Goal: Task Accomplishment & Management: Manage account settings

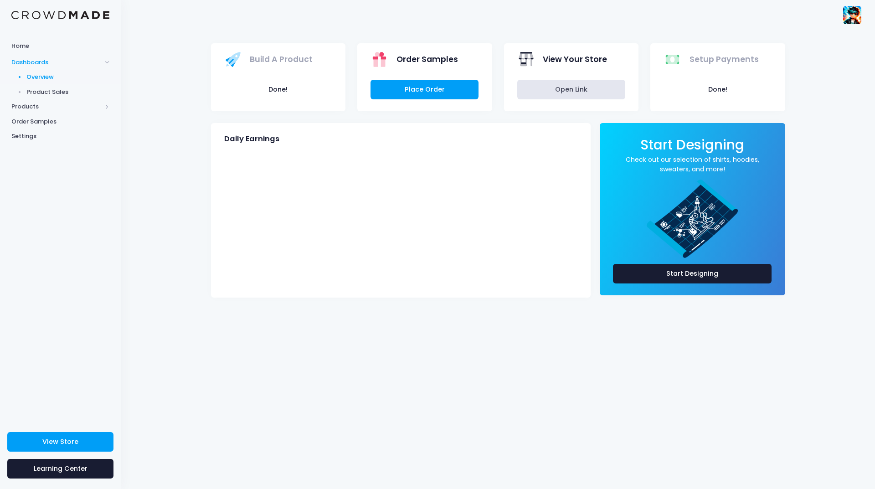
click at [289, 87] on button "Done!" at bounding box center [278, 90] width 108 height 20
click at [30, 109] on span "Products" at bounding box center [56, 106] width 90 height 9
click at [31, 44] on span "Home" at bounding box center [60, 45] width 98 height 9
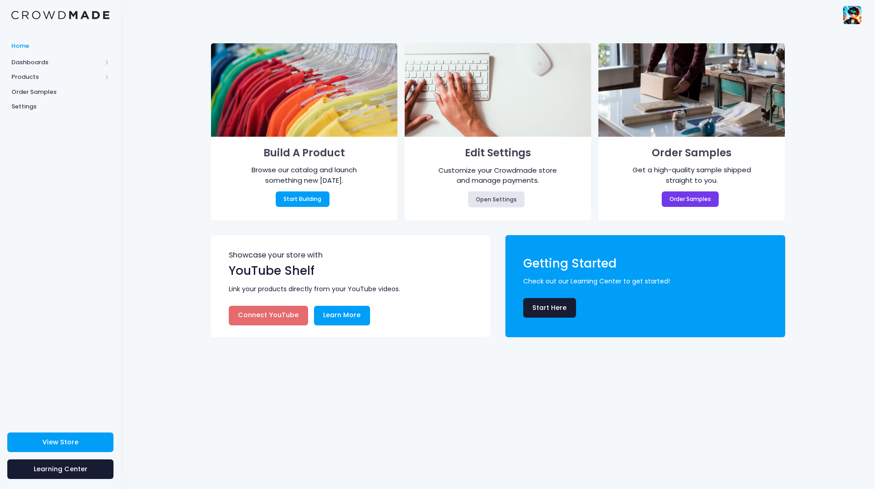
click at [196, 145] on div "Build A Product Browse our catalog and launch something new today. Start Buildi…" at bounding box center [498, 259] width 754 height 459
click at [35, 62] on span "Dashboards" at bounding box center [56, 62] width 90 height 9
click at [25, 88] on link "Product Sales" at bounding box center [60, 91] width 121 height 15
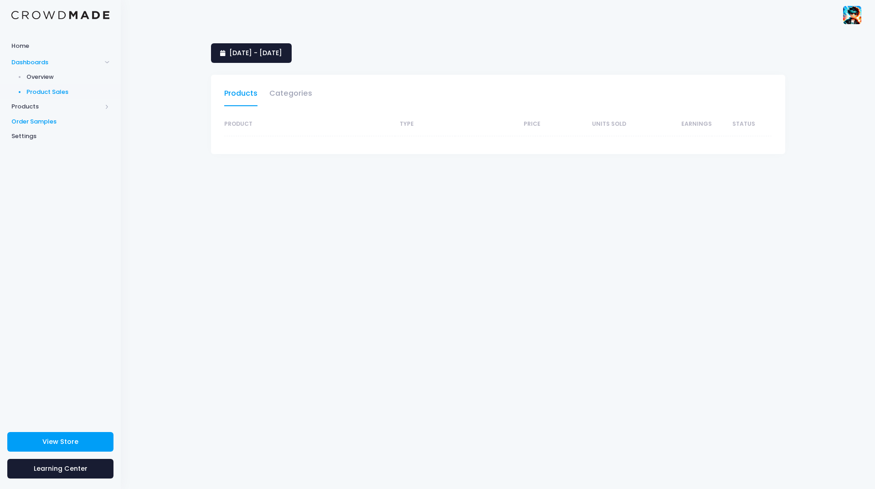
click at [34, 119] on span "Order Samples" at bounding box center [60, 121] width 98 height 9
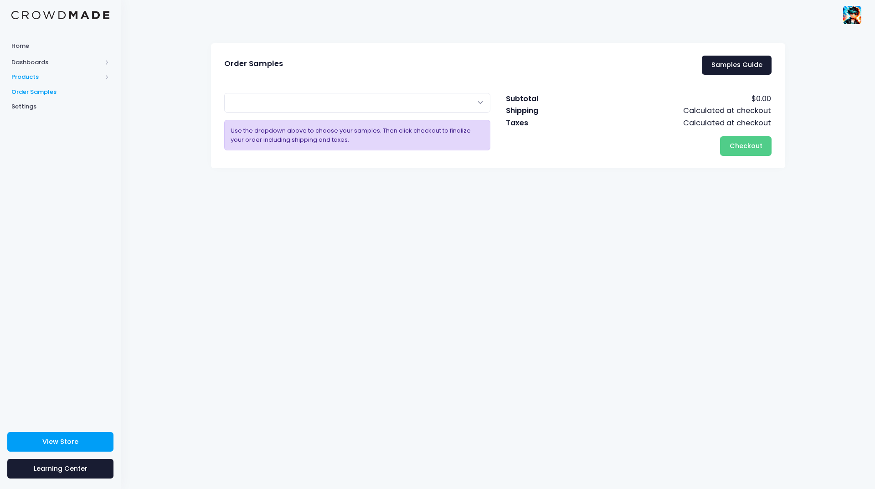
click at [35, 78] on span "Products" at bounding box center [56, 76] width 90 height 9
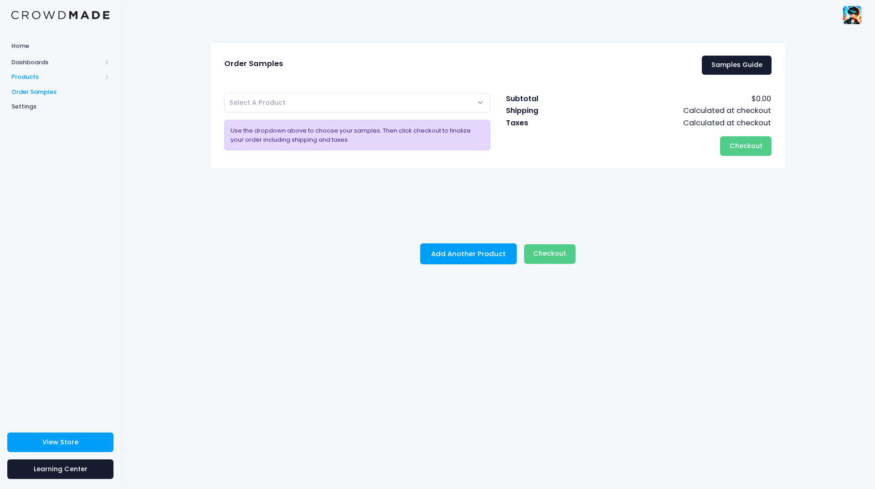
click at [40, 78] on span "Products" at bounding box center [56, 76] width 90 height 9
click at [80, 92] on span "Product Builder" at bounding box center [67, 91] width 83 height 9
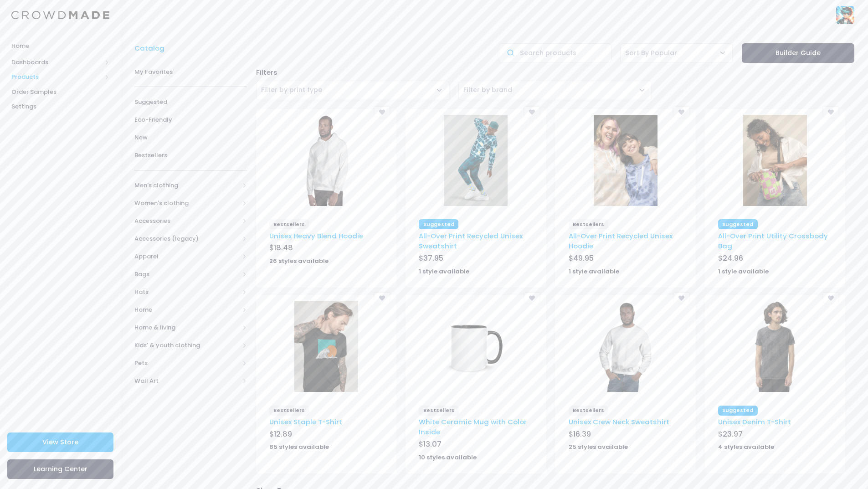
click at [41, 76] on span "Products" at bounding box center [56, 76] width 90 height 9
click at [38, 58] on span "Dashboards" at bounding box center [56, 62] width 90 height 9
click at [50, 63] on span "Dashboards" at bounding box center [56, 62] width 90 height 9
click at [17, 43] on span "Home" at bounding box center [60, 45] width 98 height 9
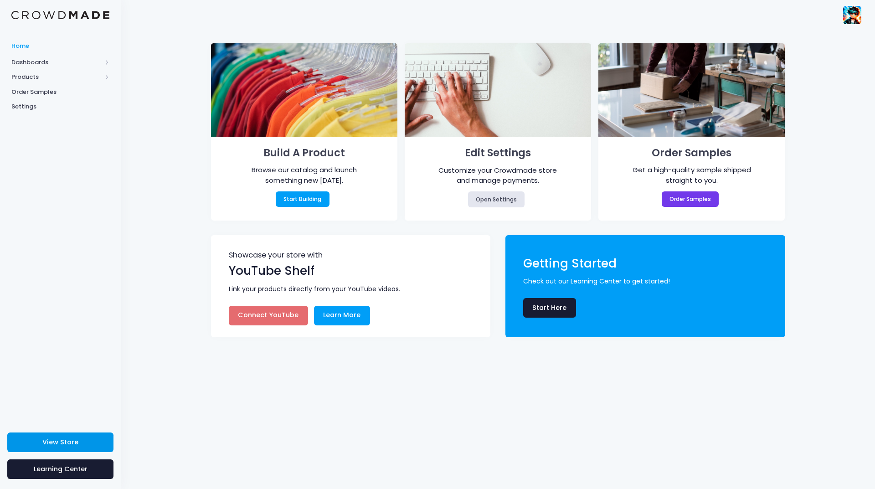
click at [62, 434] on link "View Store" at bounding box center [60, 442] width 106 height 20
click at [55, 60] on span "Dashboards" at bounding box center [56, 62] width 90 height 9
click at [50, 103] on span "Products" at bounding box center [56, 106] width 90 height 9
click at [52, 97] on link "Product Builder" at bounding box center [60, 91] width 121 height 15
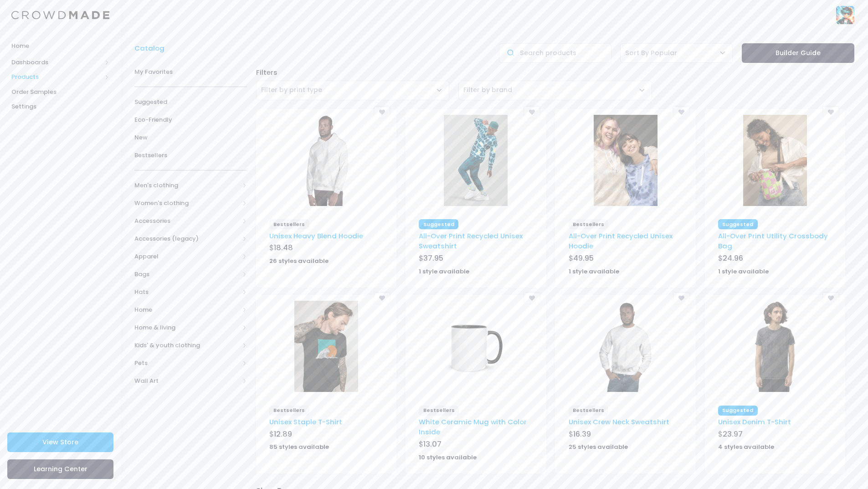
click at [50, 72] on span "Products" at bounding box center [56, 76] width 90 height 9
click at [54, 118] on span "Product Discounts" at bounding box center [67, 121] width 83 height 9
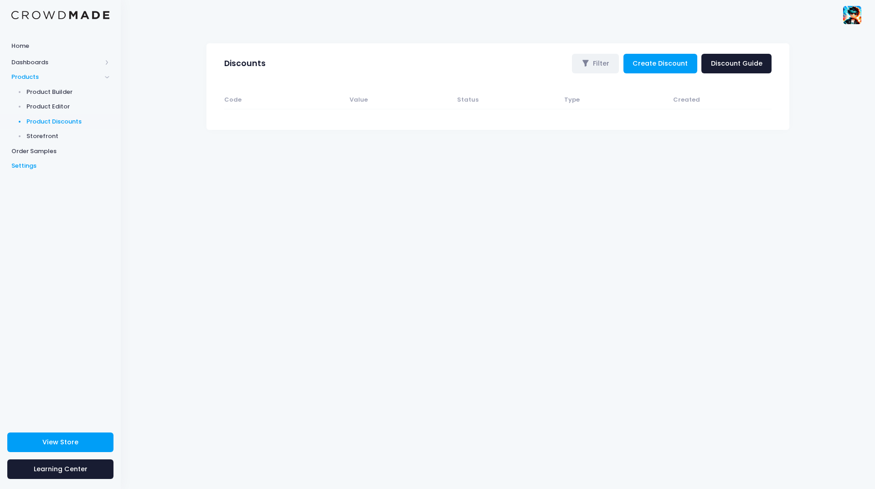
click at [17, 164] on span "Settings" at bounding box center [60, 165] width 98 height 9
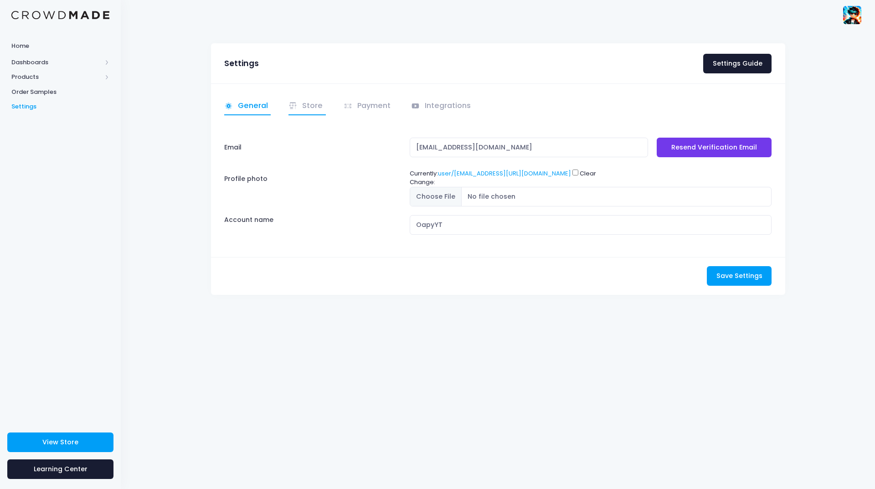
click at [307, 103] on link "Store" at bounding box center [306, 107] width 37 height 18
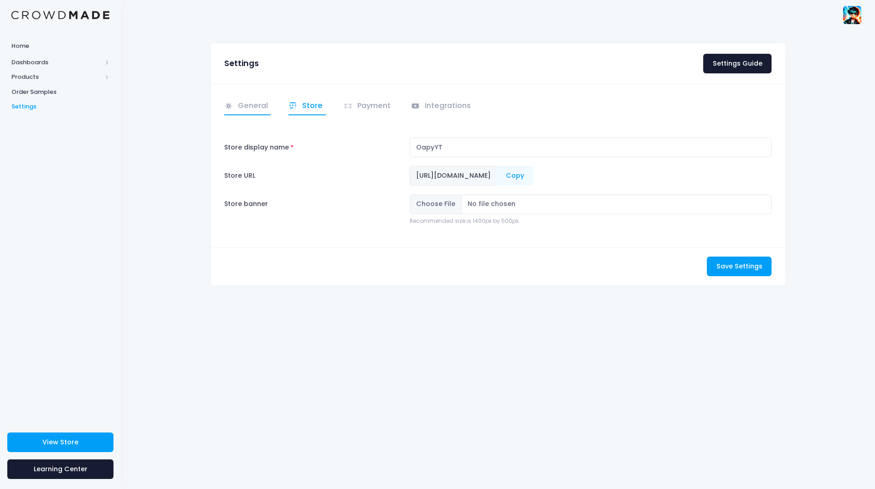
click at [260, 107] on link "General" at bounding box center [247, 107] width 47 height 18
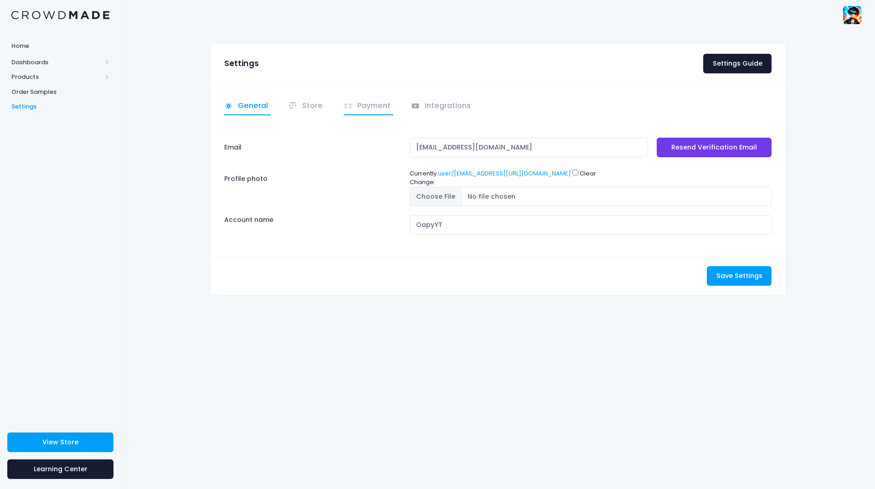
click at [360, 104] on link "Payment" at bounding box center [369, 107] width 50 height 18
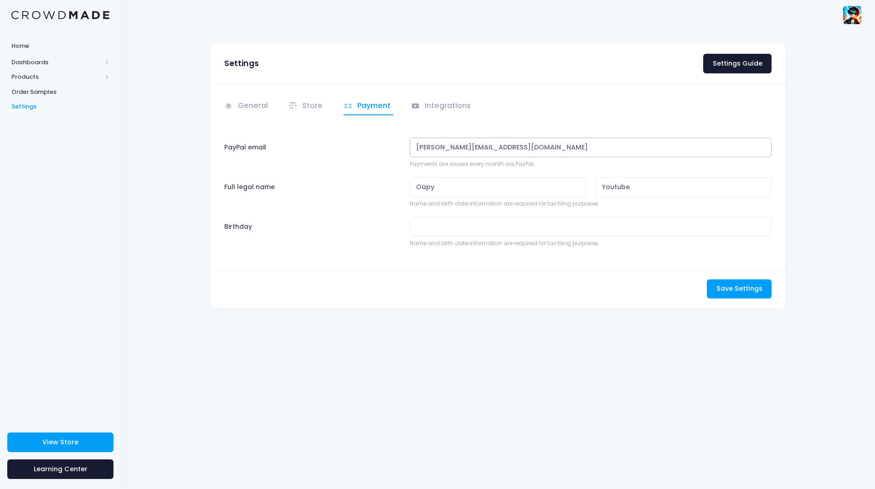
click at [510, 144] on input "[PERSON_NAME][EMAIL_ADDRESS][DOMAIN_NAME]" at bounding box center [591, 148] width 362 height 20
click at [510, 144] on input "lucas.sliskovic10@gmail.com" at bounding box center [591, 148] width 362 height 20
type input "[EMAIL_ADDRESS][DOMAIN_NAME]"
click at [747, 285] on span "Save Settings" at bounding box center [739, 288] width 46 height 9
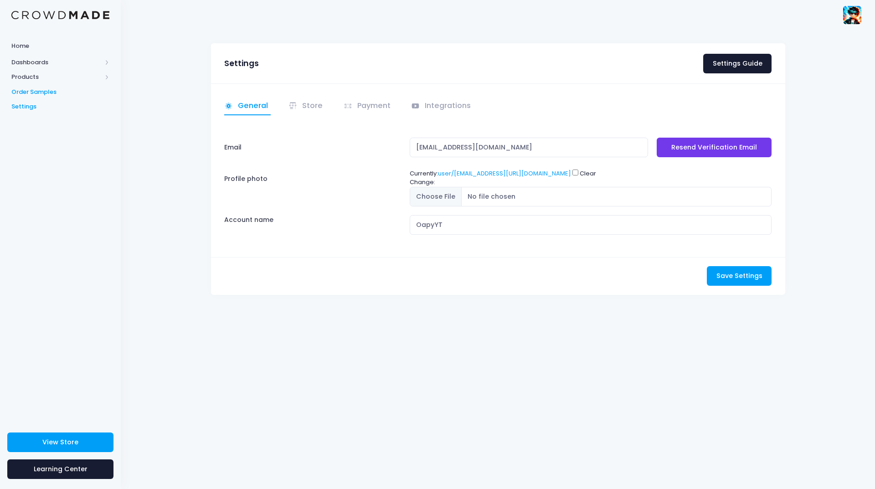
click at [42, 93] on span "Order Samples" at bounding box center [60, 91] width 98 height 9
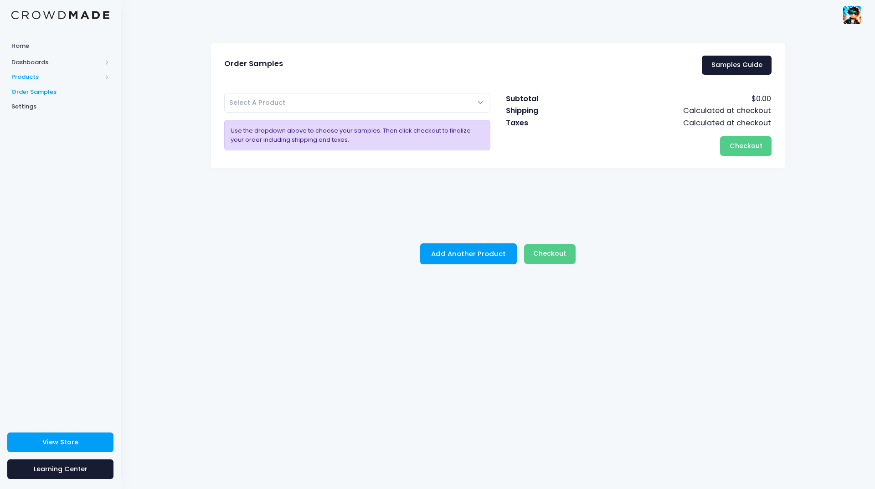
click at [102, 78] on span "Products" at bounding box center [60, 77] width 121 height 15
click at [62, 108] on span "Product Editor" at bounding box center [67, 106] width 83 height 9
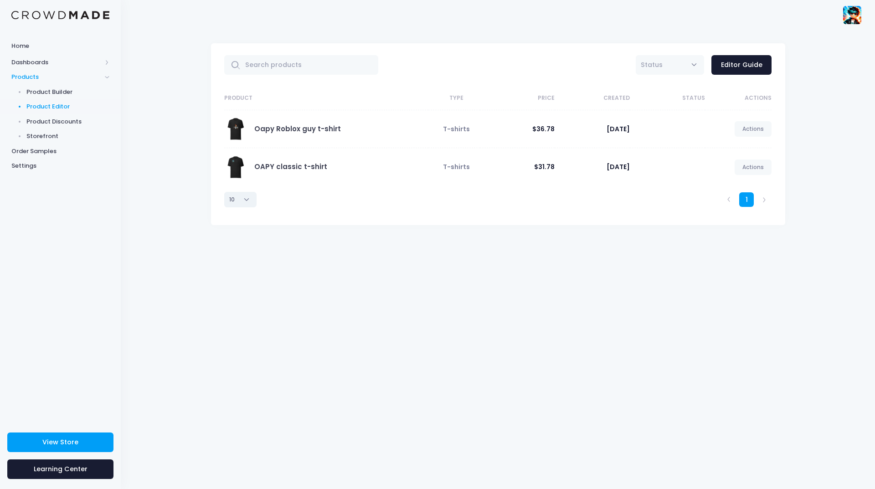
click at [232, 197] on select "10 25 50 100" at bounding box center [240, 199] width 32 height 15
click at [224, 192] on select "10 25 50 100" at bounding box center [240, 199] width 32 height 15
click at [248, 204] on select "10 25 50 100" at bounding box center [240, 199] width 32 height 15
click at [224, 192] on select "10 25 50 100" at bounding box center [240, 199] width 32 height 15
click at [241, 193] on select "10 25 50 100" at bounding box center [240, 199] width 32 height 15
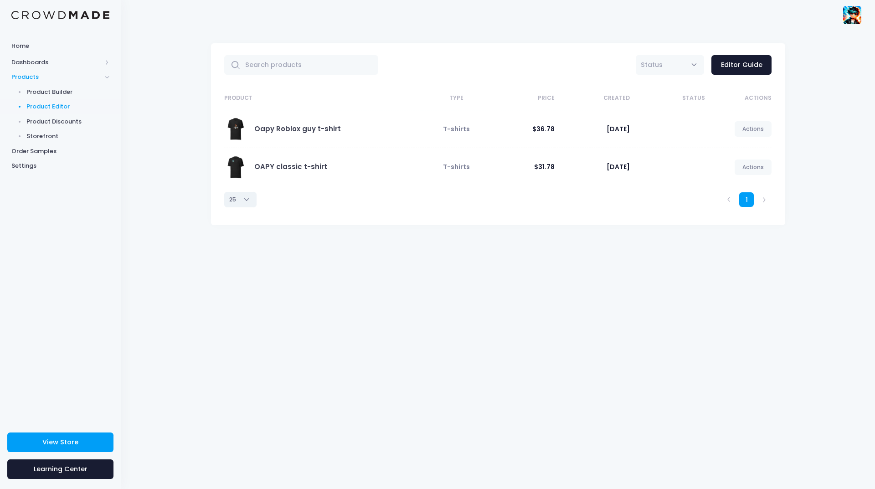
select select "10"
click at [224, 192] on select "10 25 50 100" at bounding box center [240, 199] width 32 height 15
